Goal: Submit feedback/report problem

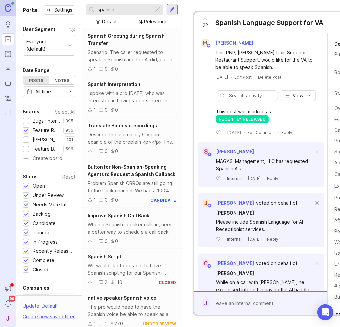
click at [28, 122] on div at bounding box center [26, 121] width 4 height 5
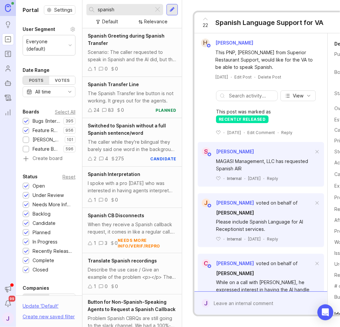
click at [28, 128] on div at bounding box center [26, 130] width 4 height 5
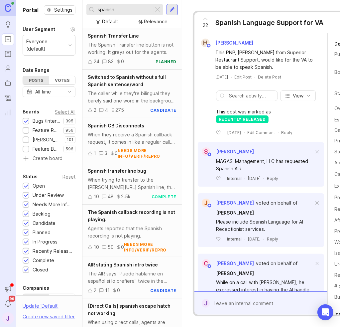
click at [155, 8] on div at bounding box center [157, 9] width 8 height 9
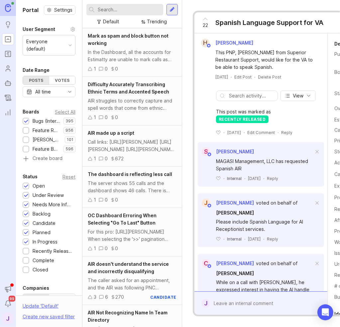
click at [139, 10] on input "text" at bounding box center [129, 9] width 63 height 7
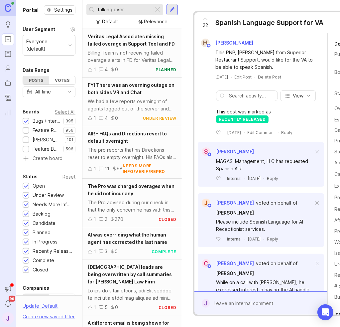
scroll to position [320, 0]
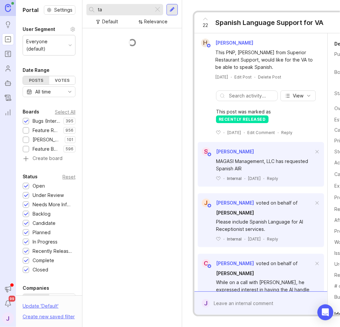
type input "t"
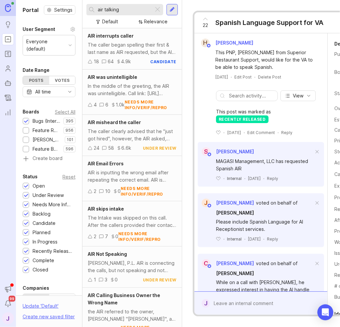
type input "air talking"
click at [138, 46] on div "The caller began spelling their first & last name as AIR requested, but the AI …" at bounding box center [132, 48] width 89 height 15
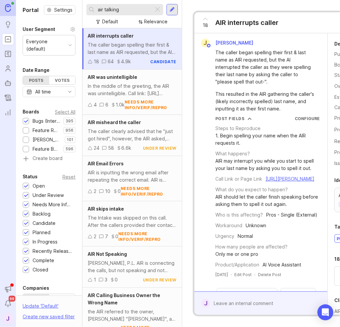
click at [157, 9] on div at bounding box center [157, 9] width 8 height 9
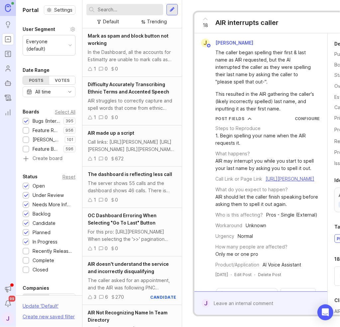
click at [139, 10] on input "text" at bounding box center [129, 9] width 63 height 7
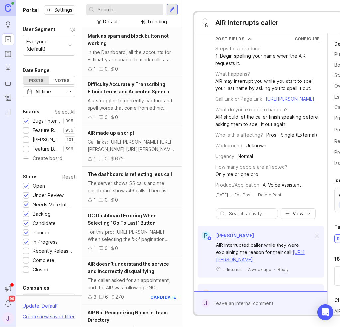
scroll to position [100, 0]
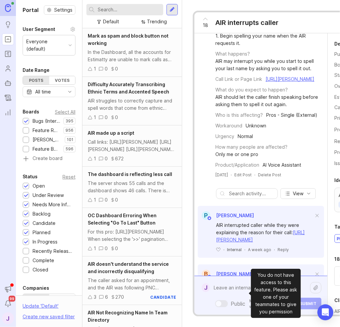
click at [234, 294] on div "Public Mentioned admins will be notified. Submit" at bounding box center [266, 295] width 112 height 28
type textarea "T"
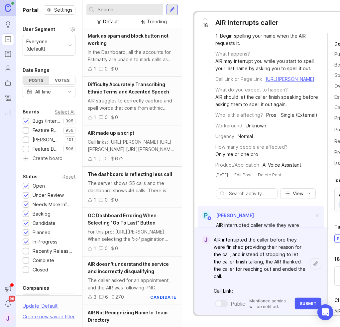
paste textarea "[URL][PERSON_NAME]"
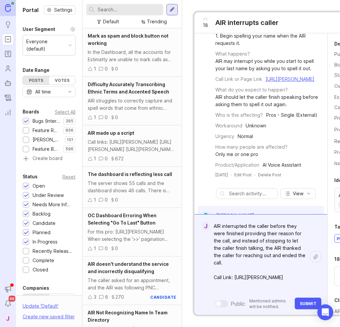
type textarea "AIR interrupted the caller before they were finished providing their reason for…"
click at [316, 301] on span "Submit" at bounding box center [308, 303] width 17 height 5
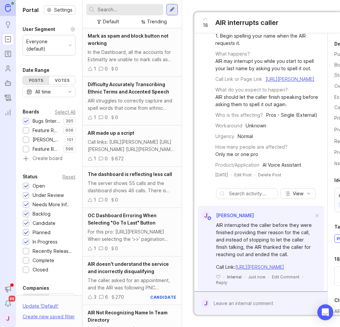
click at [138, 10] on input "text" at bounding box center [129, 9] width 63 height 7
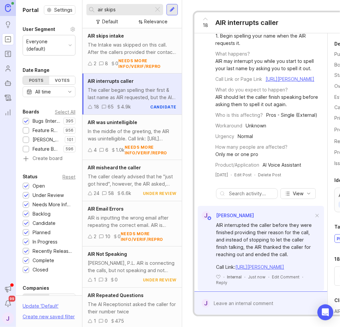
type input "air skips"
click at [123, 51] on div "The Intake was skipped on this call. After the callers provided their contact i…" at bounding box center [132, 48] width 89 height 15
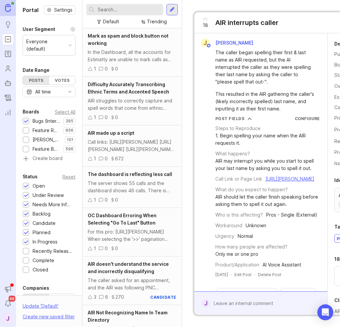
click at [136, 12] on input "text" at bounding box center [129, 9] width 63 height 7
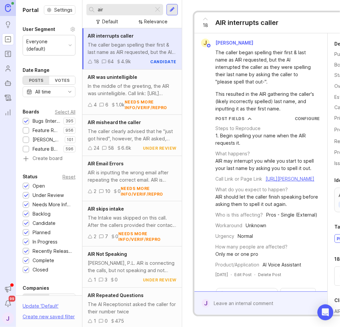
type input "air"
click at [124, 222] on div "The Intake was skipped on this call. After the callers provided their contact i…" at bounding box center [132, 221] width 89 height 15
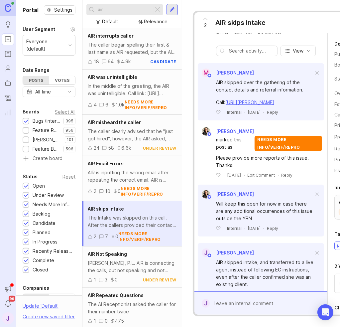
scroll to position [233, 0]
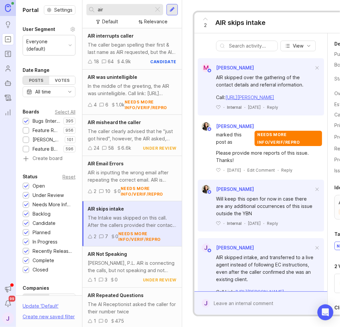
click at [242, 297] on div at bounding box center [266, 303] width 112 height 12
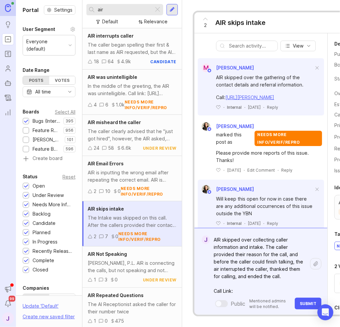
paste textarea "[URL][PERSON_NAME]"
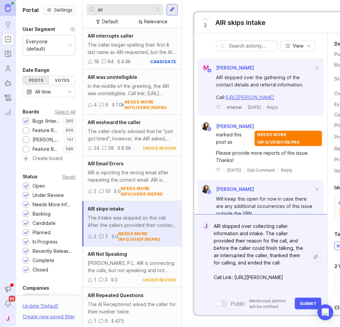
type textarea "AIR skipped over collecting caller information and intake. The caller provided …"
click at [299, 297] on button "Submit" at bounding box center [308, 303] width 27 height 12
